Goal: Task Accomplishment & Management: Manage account settings

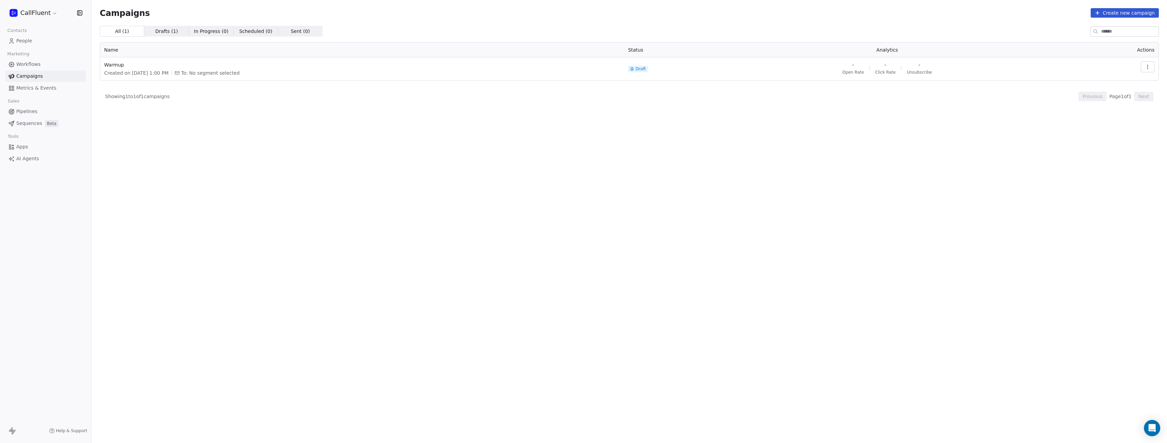
click at [39, 14] on html "CallFluent Contacts People Marketing Workflows Campaigns Metrics & Events Sales…" at bounding box center [583, 221] width 1167 height 443
click at [52, 39] on link "Workspace Settings" at bounding box center [52, 39] width 83 height 11
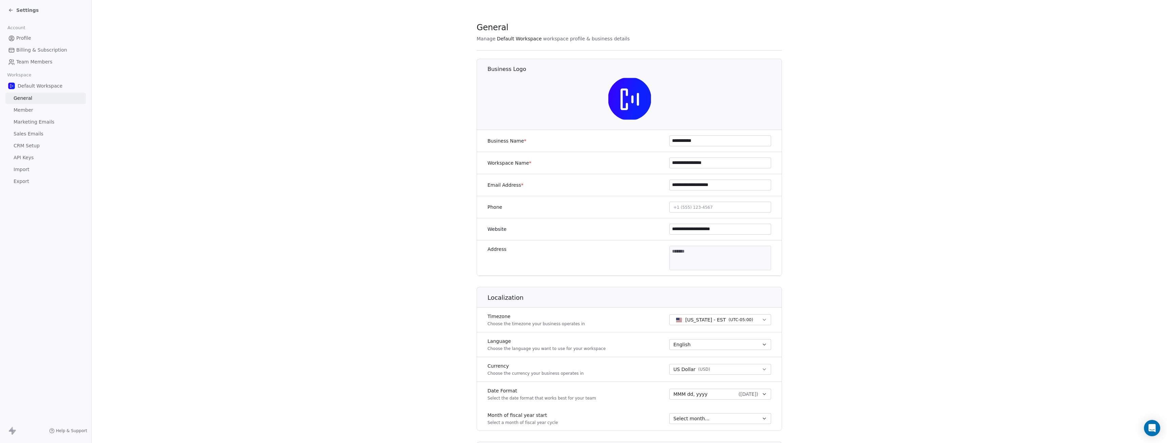
click at [35, 133] on span "Sales Emails" at bounding box center [29, 133] width 30 height 7
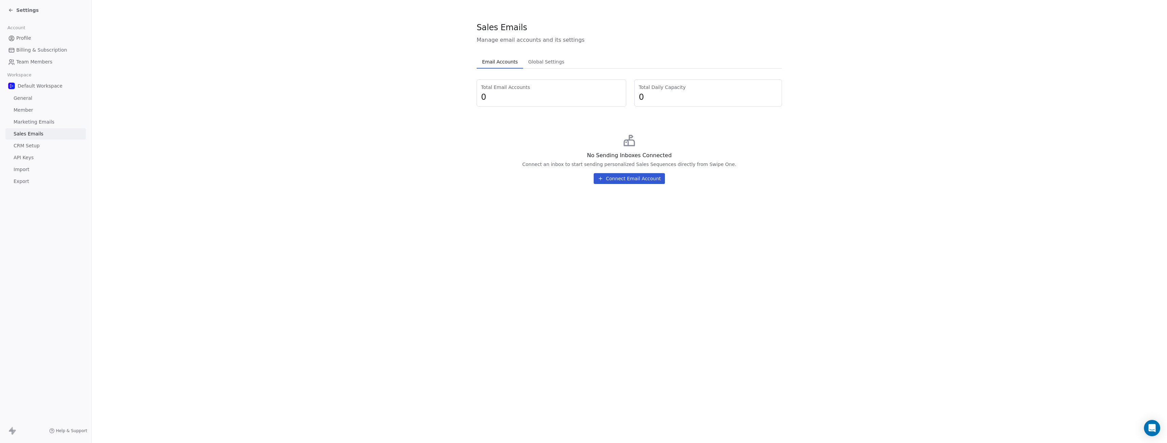
click at [31, 145] on span "CRM Setup" at bounding box center [27, 145] width 26 height 7
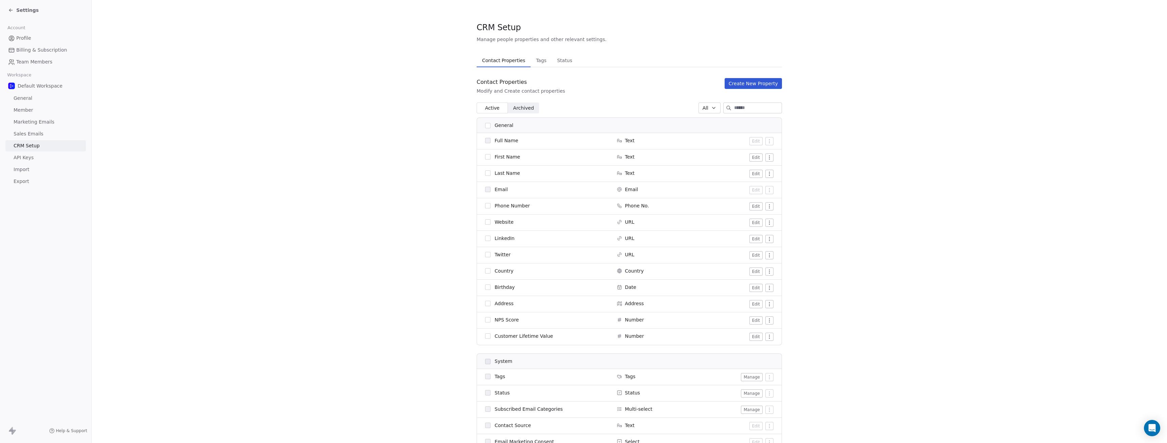
click at [30, 158] on span "API Keys" at bounding box center [24, 157] width 20 height 7
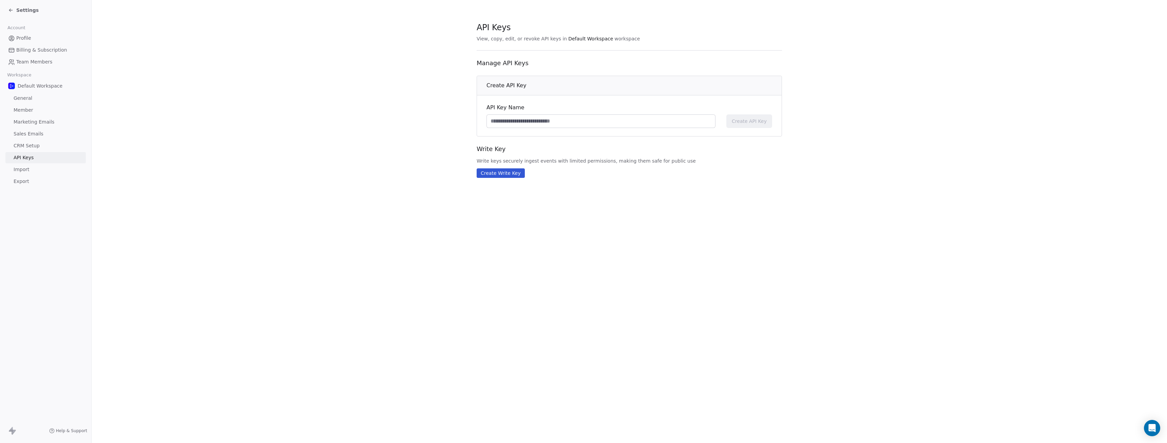
click at [38, 122] on span "Marketing Emails" at bounding box center [34, 121] width 41 height 7
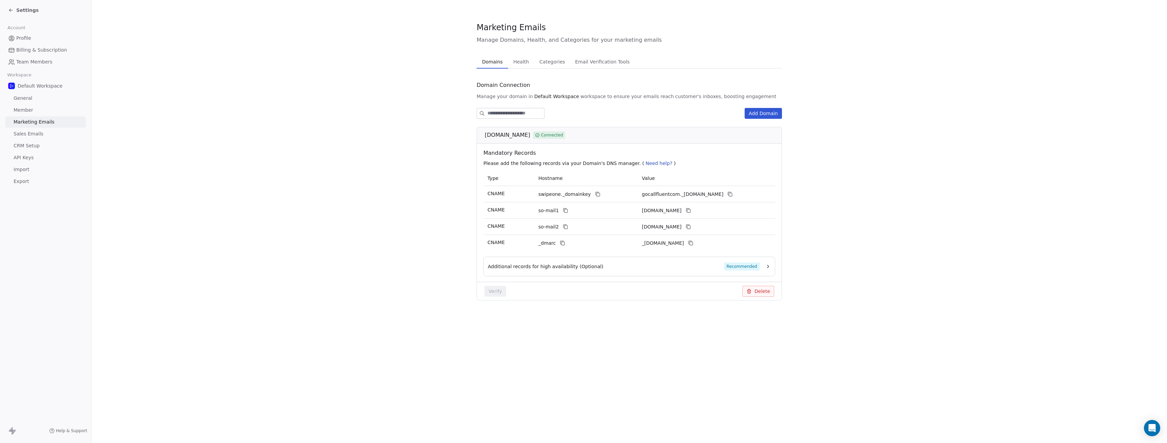
click at [32, 135] on span "Sales Emails" at bounding box center [29, 133] width 30 height 7
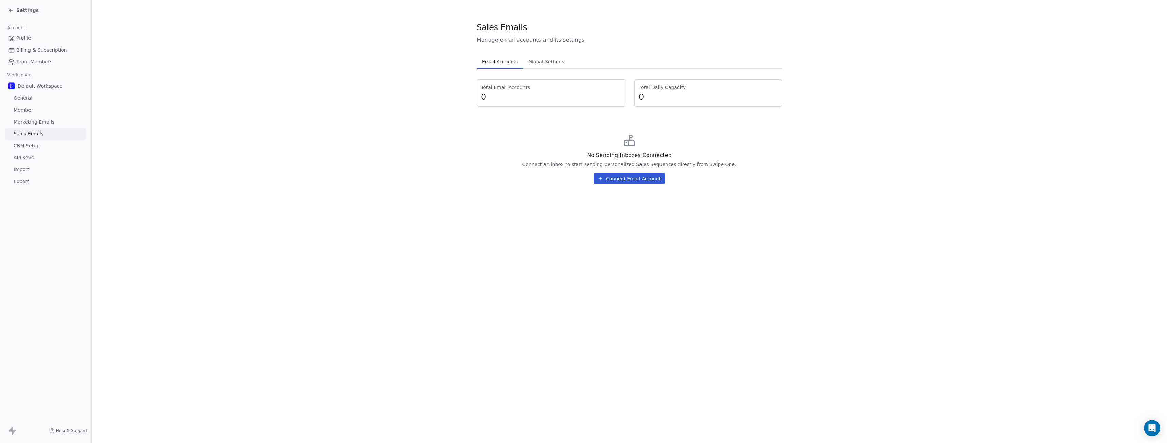
click at [41, 121] on span "Marketing Emails" at bounding box center [34, 121] width 41 height 7
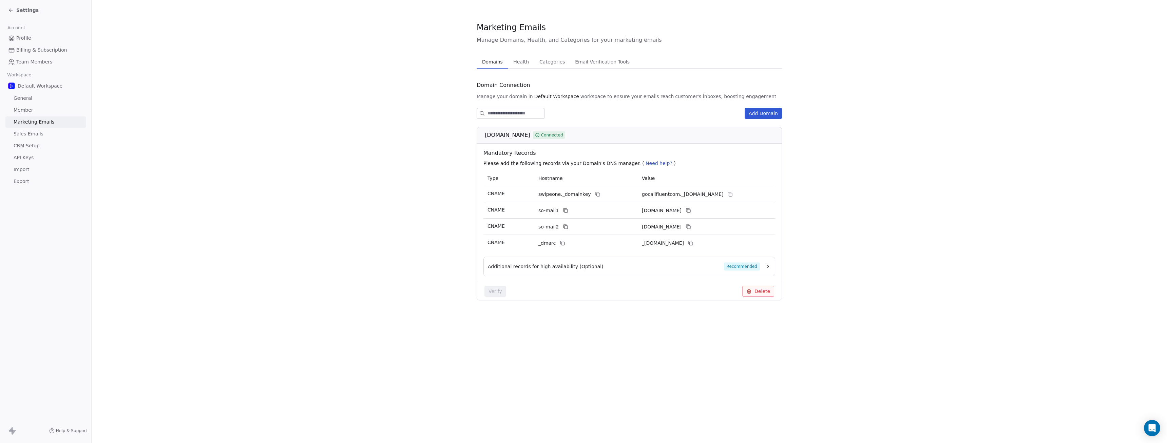
click at [519, 61] on span "Health" at bounding box center [521, 61] width 21 height 9
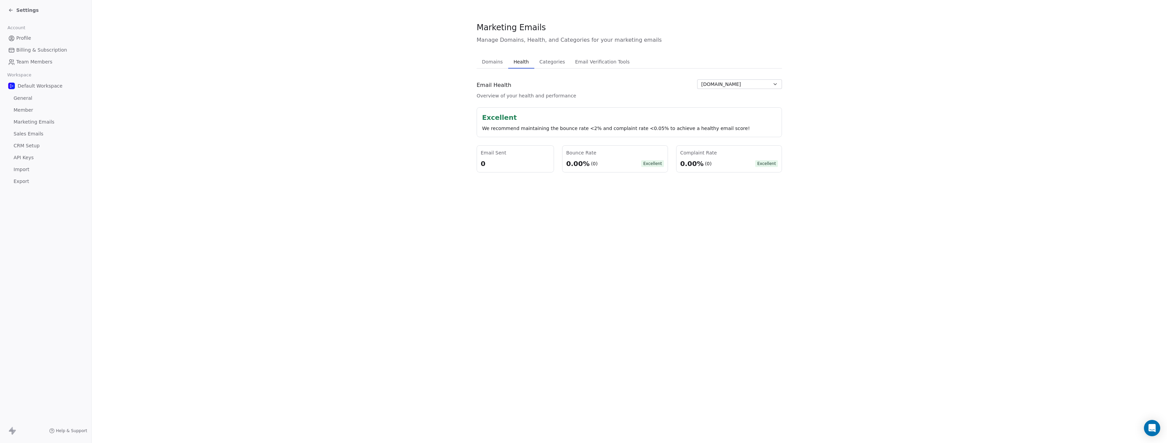
click at [556, 62] on span "Categories" at bounding box center [552, 61] width 31 height 9
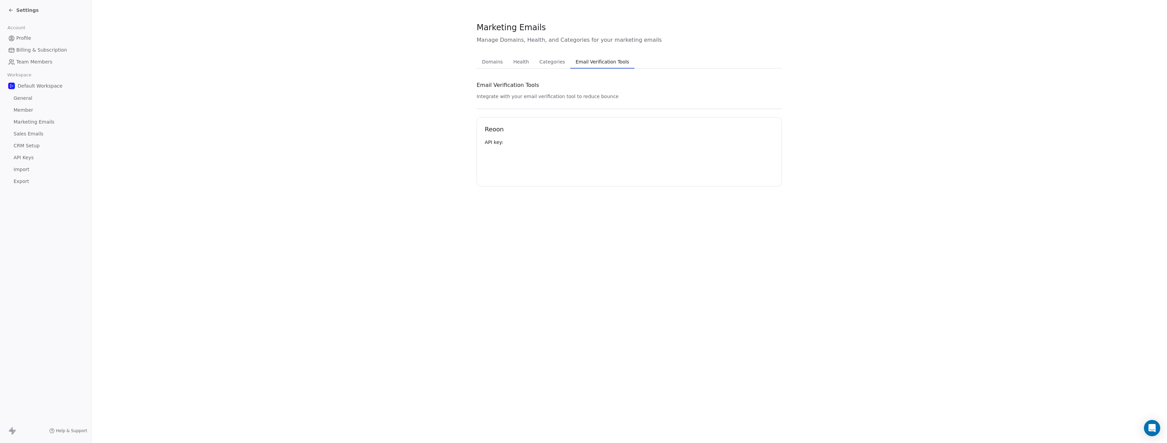
click at [584, 64] on span "Email Verification Tools" at bounding box center [602, 61] width 59 height 9
click at [557, 63] on span "Categories" at bounding box center [552, 61] width 31 height 9
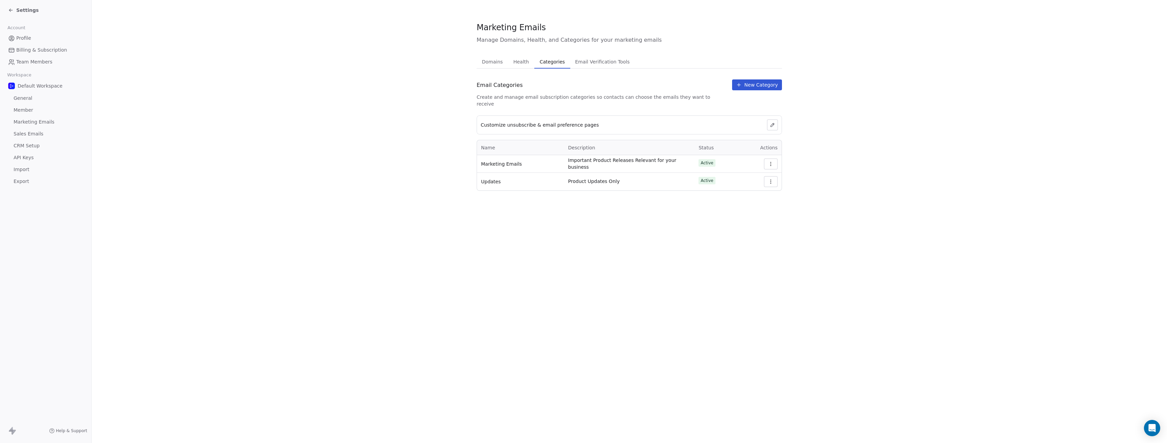
click at [32, 124] on span "Marketing Emails" at bounding box center [34, 121] width 41 height 7
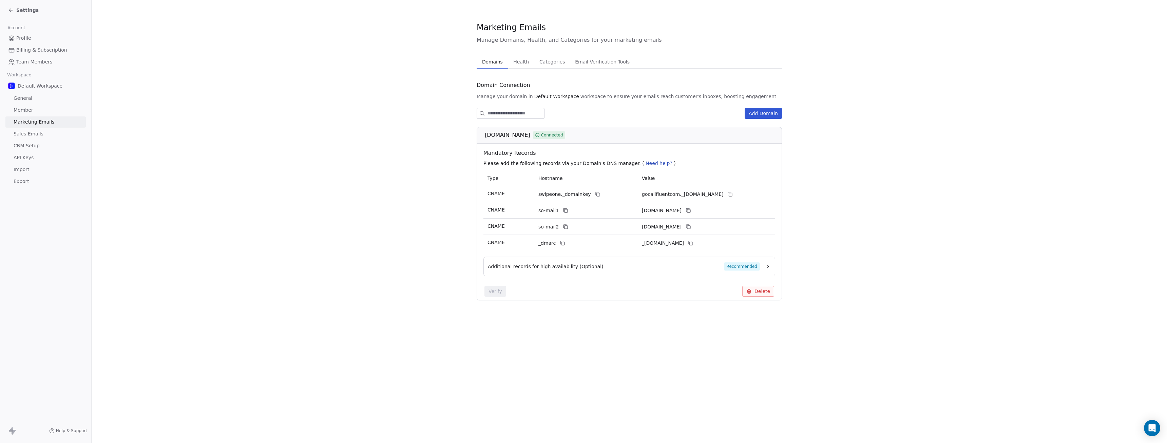
click at [38, 135] on span "Sales Emails" at bounding box center [29, 133] width 30 height 7
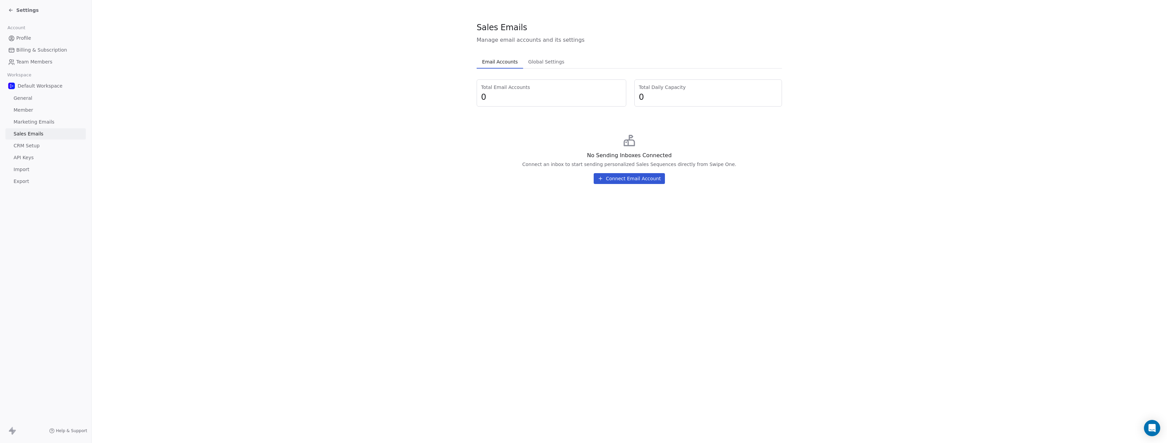
click at [621, 179] on button "Connect Email Account" at bounding box center [629, 178] width 71 height 11
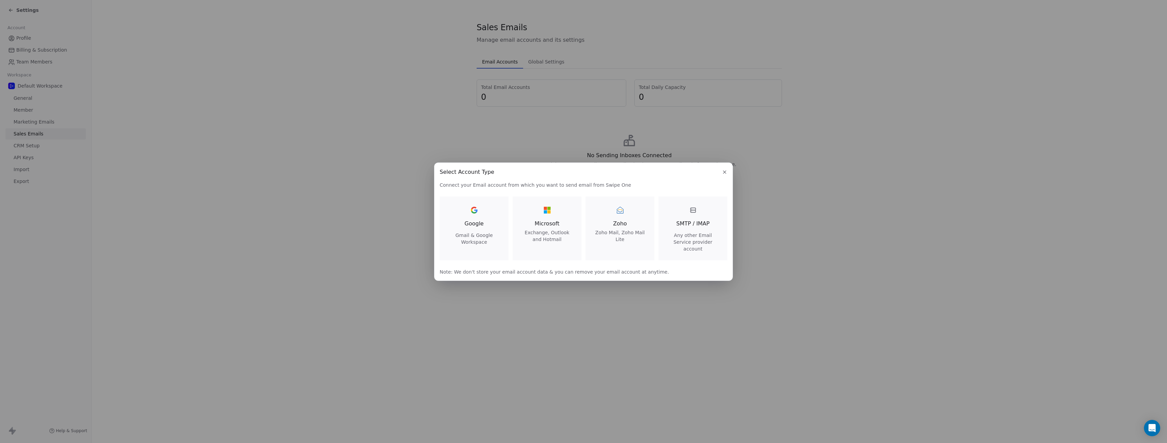
click at [674, 234] on div "SMTP / IMAP Any other Email Service provider account" at bounding box center [693, 228] width 53 height 47
